Goal: Check status: Check status

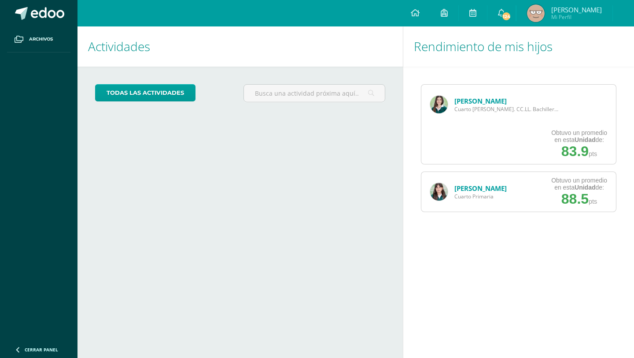
click at [473, 100] on link "[PERSON_NAME]" at bounding box center [481, 100] width 52 height 9
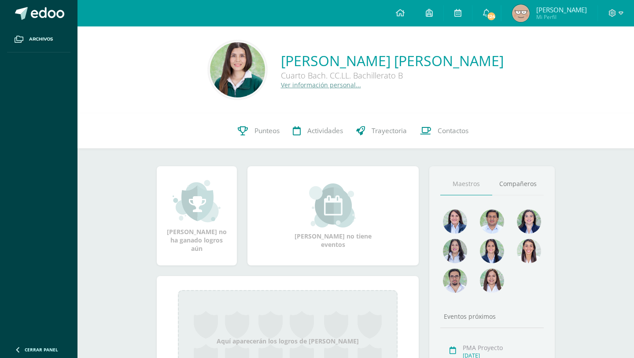
click at [277, 112] on div "Natalia Sofia Maldonado Reyes Cuarto Bach. CC.LL. Bachillerato B Ver informació…" at bounding box center [356, 69] width 557 height 87
click at [267, 126] on span "Punteos" at bounding box center [267, 130] width 25 height 9
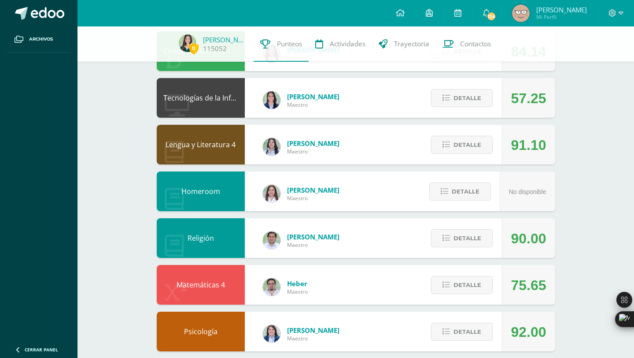
scroll to position [117, 0]
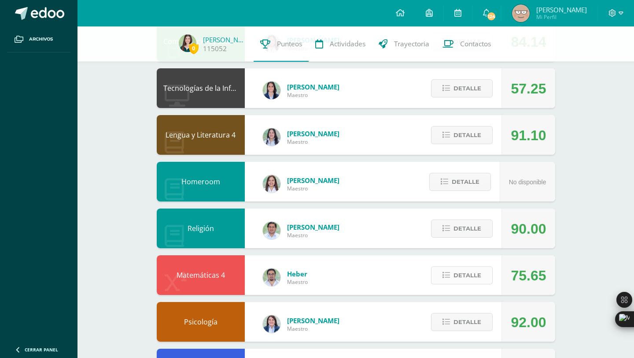
click at [442, 280] on button "Detalle" at bounding box center [462, 275] width 62 height 18
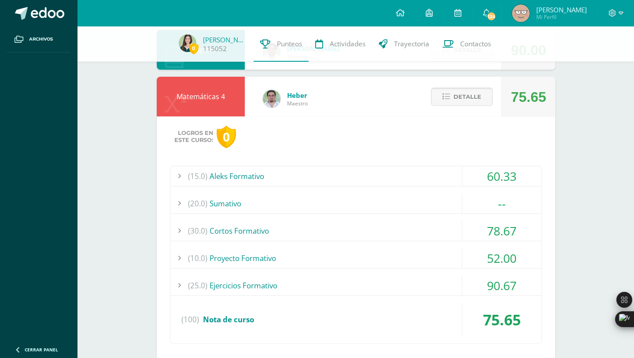
scroll to position [298, 0]
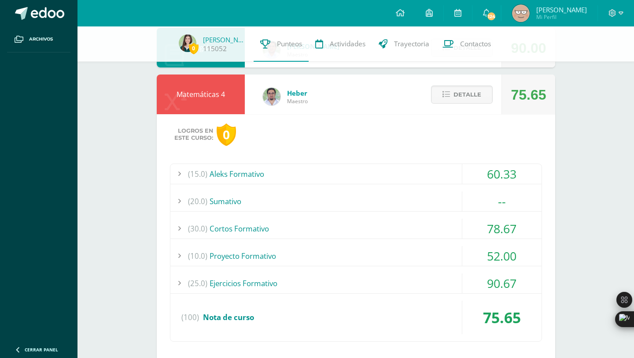
click at [429, 156] on div "Logros en este curso: 0 (15.0) Aleks Formativo 60.33 Módulo #1 Aleks" at bounding box center [356, 240] width 399 height 252
click at [431, 167] on div "(15.0) Aleks Formativo" at bounding box center [355, 174] width 371 height 20
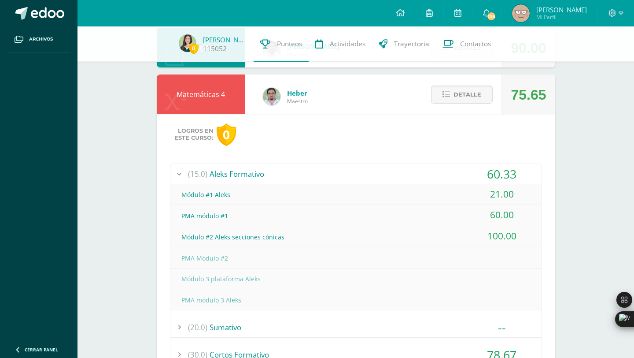
click at [433, 169] on div "(15.0) Aleks Formativo" at bounding box center [355, 174] width 371 height 20
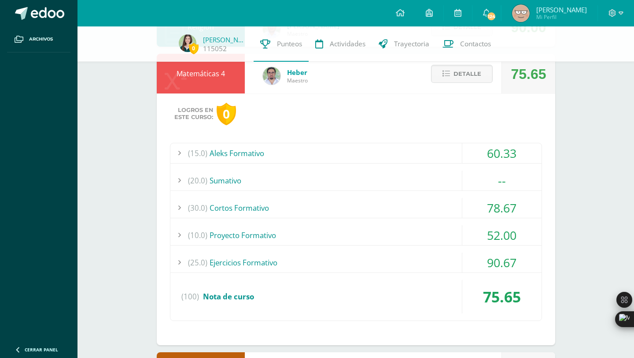
scroll to position [319, 0]
click at [334, 233] on div "(10.0) Proyecto Formativo" at bounding box center [355, 234] width 371 height 20
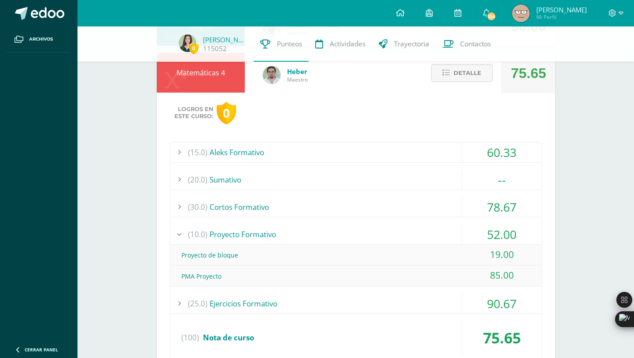
click at [333, 233] on div "(10.0) Proyecto Formativo" at bounding box center [355, 234] width 371 height 20
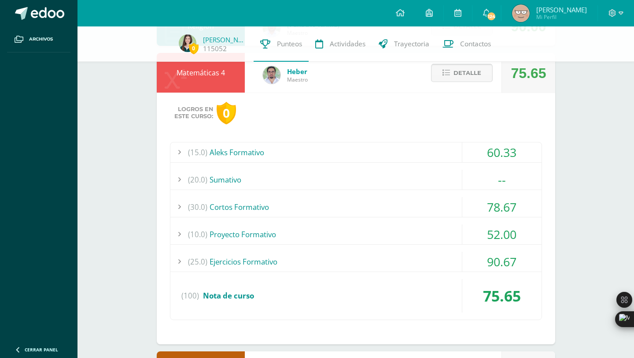
click at [442, 78] on button "Detalle" at bounding box center [462, 73] width 62 height 18
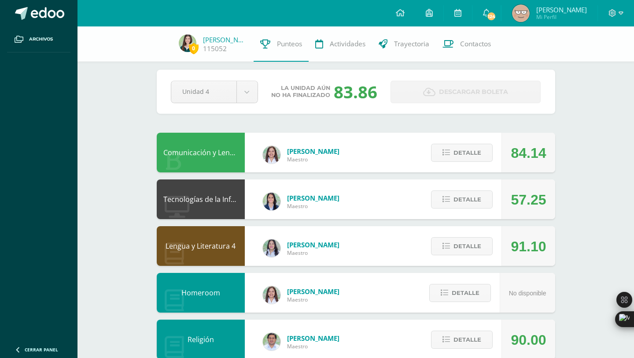
scroll to position [0, 0]
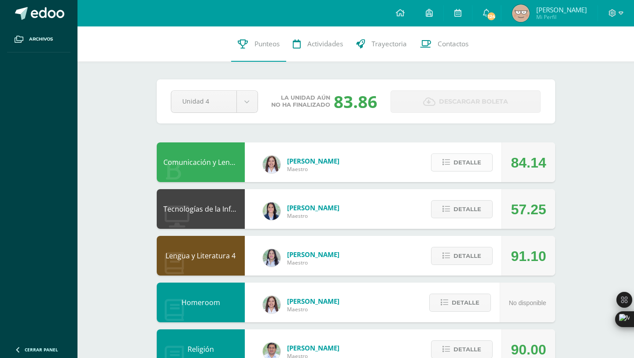
click at [462, 164] on span "Detalle" at bounding box center [468, 162] width 28 height 16
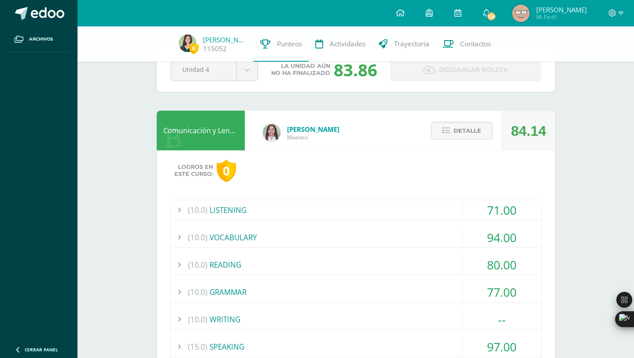
scroll to position [29, 0]
click at [372, 235] on div "(10.0) VOCABULARY" at bounding box center [355, 237] width 371 height 20
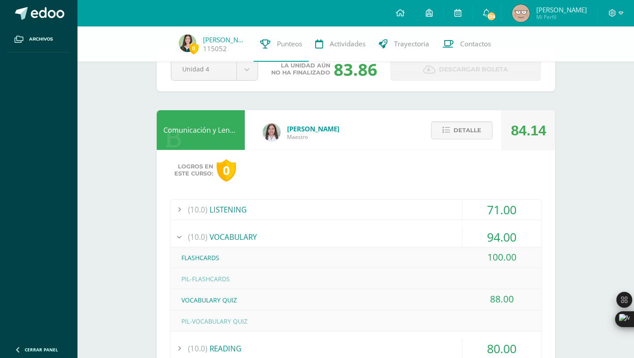
click at [372, 235] on div "(10.0) VOCABULARY" at bounding box center [355, 237] width 371 height 20
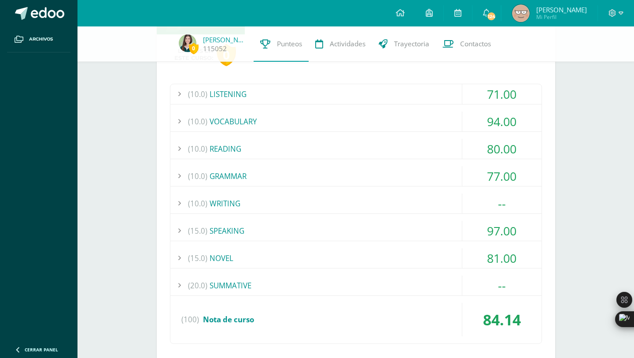
scroll to position [149, 0]
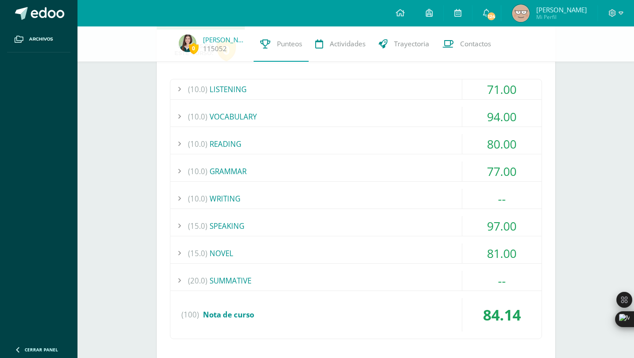
click at [323, 285] on div "(20.0) SUMMATIVE" at bounding box center [355, 280] width 371 height 20
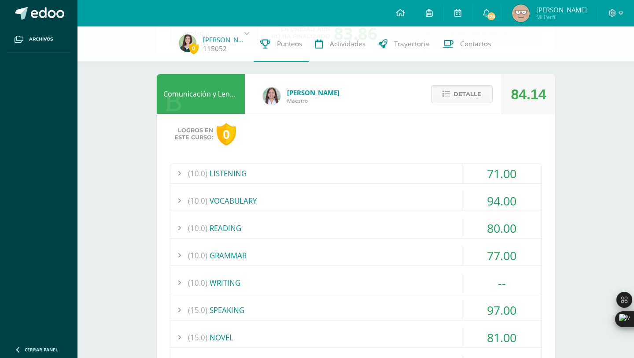
scroll to position [40, 0]
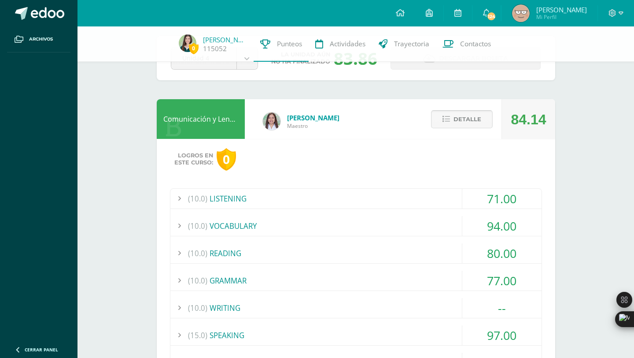
click at [468, 121] on span "Detalle" at bounding box center [468, 119] width 28 height 16
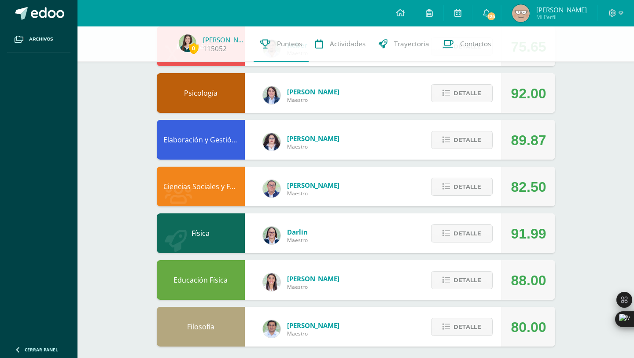
scroll to position [351, 0]
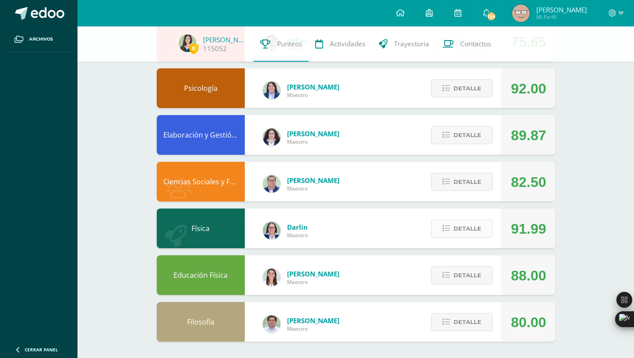
click at [448, 232] on icon at bounding box center [446, 228] width 7 height 7
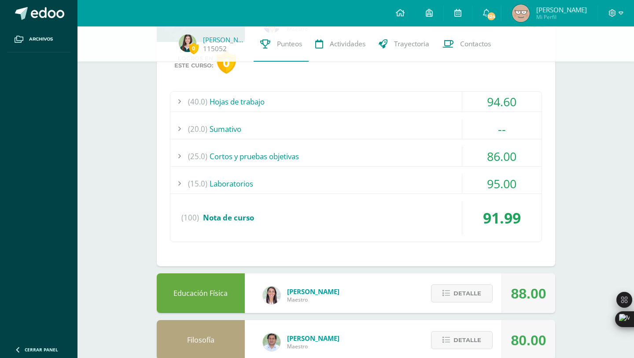
scroll to position [576, 0]
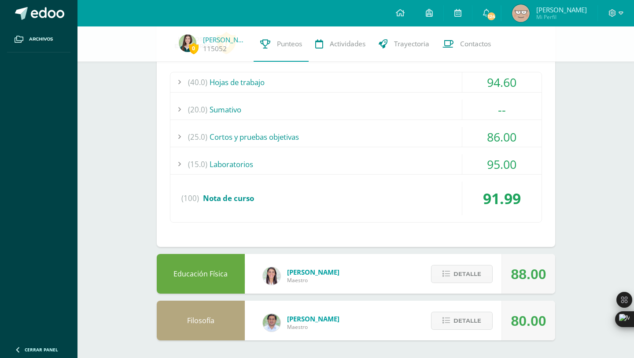
click at [441, 264] on div "Detalle" at bounding box center [460, 274] width 84 height 40
click at [441, 270] on button "Detalle" at bounding box center [462, 274] width 62 height 18
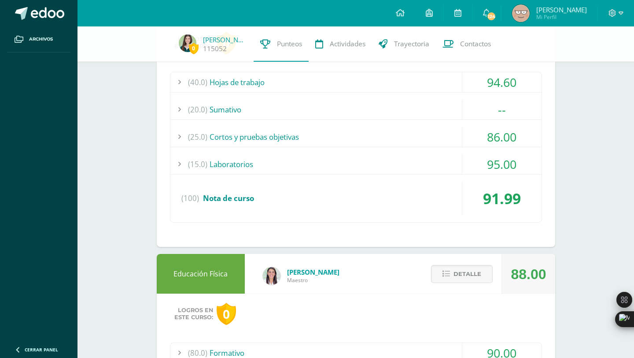
scroll to position [746, 0]
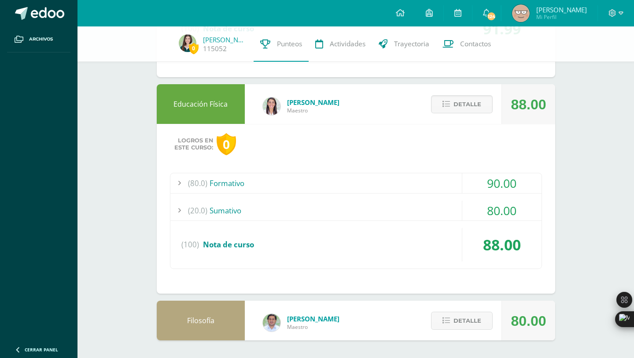
click at [367, 217] on div "(20.0) [GEOGRAPHIC_DATA]" at bounding box center [355, 210] width 371 height 20
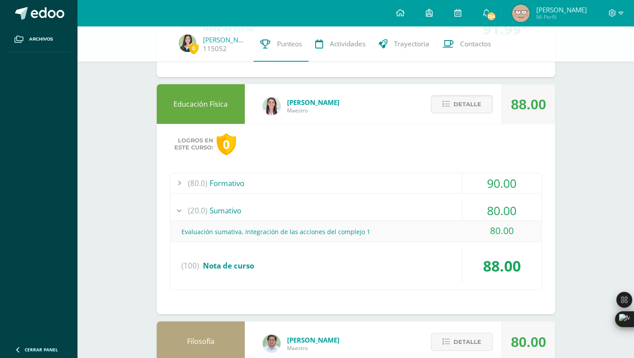
click at [367, 217] on div "(20.0) [GEOGRAPHIC_DATA]" at bounding box center [355, 210] width 371 height 20
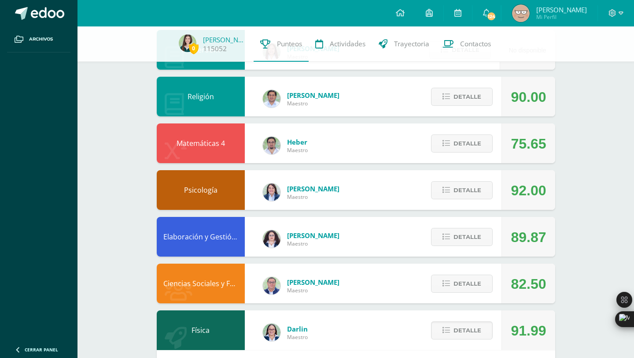
scroll to position [218, 0]
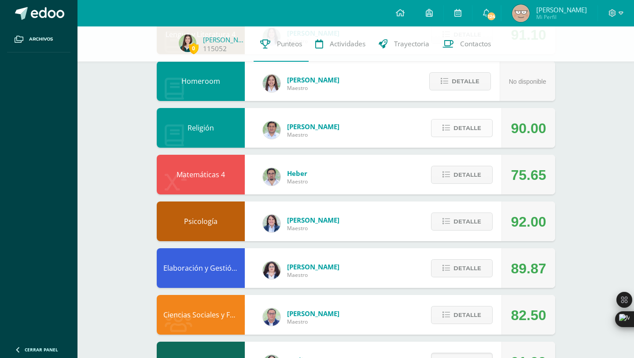
click at [470, 133] on span "Detalle" at bounding box center [468, 128] width 28 height 16
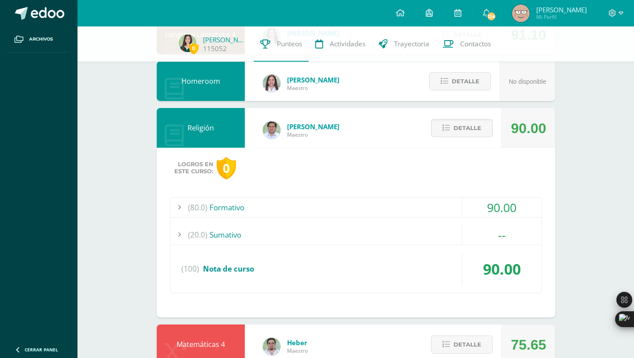
click at [368, 241] on div "(20.0) [GEOGRAPHIC_DATA]" at bounding box center [355, 235] width 371 height 20
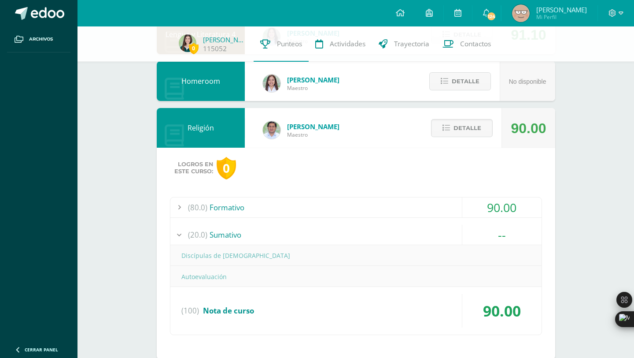
click at [374, 202] on div "(80.0) Formativo" at bounding box center [355, 207] width 371 height 20
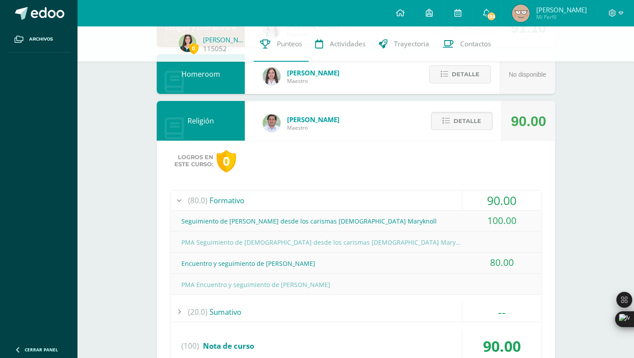
scroll to position [226, 0]
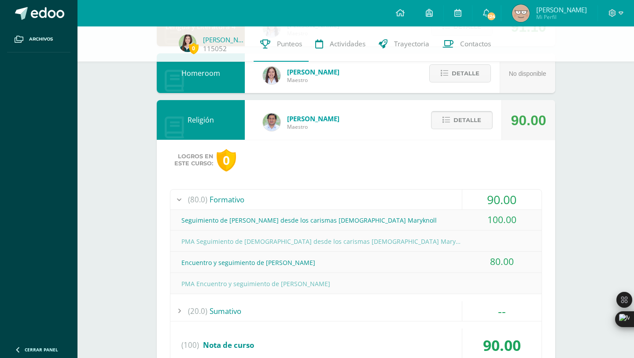
click at [466, 120] on span "Detalle" at bounding box center [468, 120] width 28 height 16
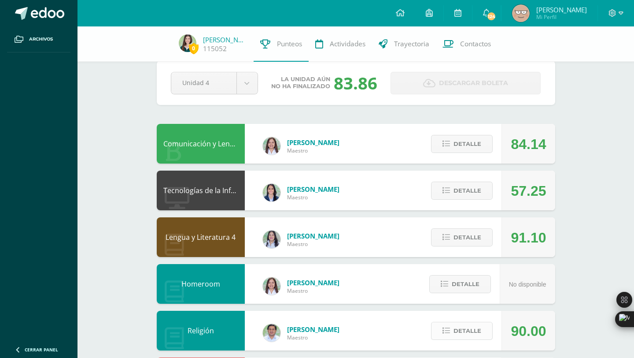
scroll to position [0, 0]
